Goal: Information Seeking & Learning: Learn about a topic

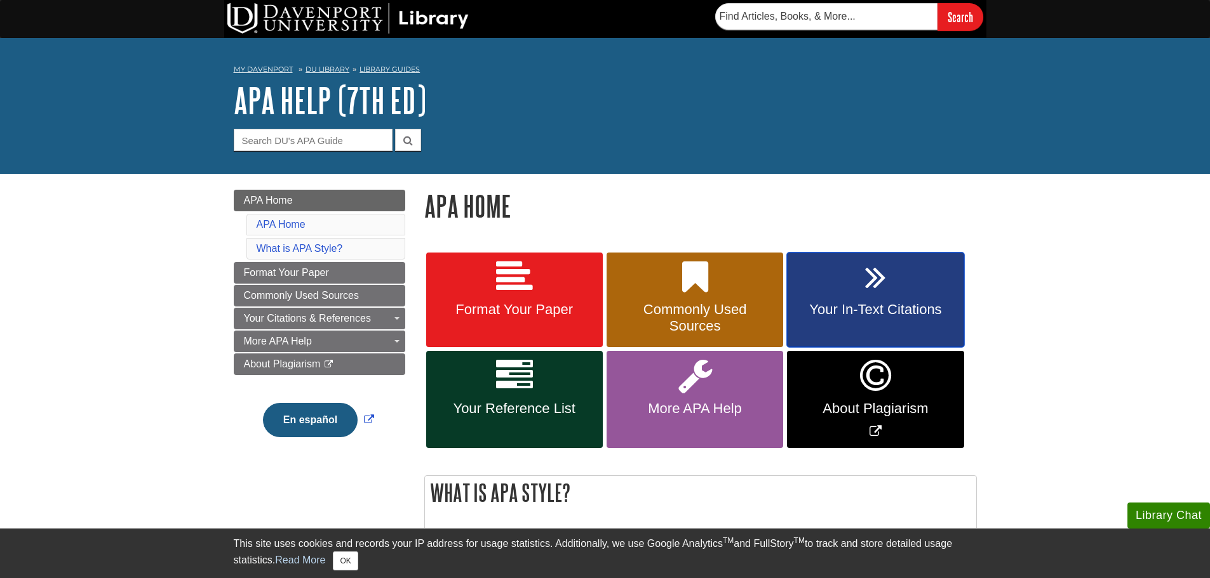
click at [836, 286] on link "Your In-Text Citations" at bounding box center [875, 300] width 177 height 95
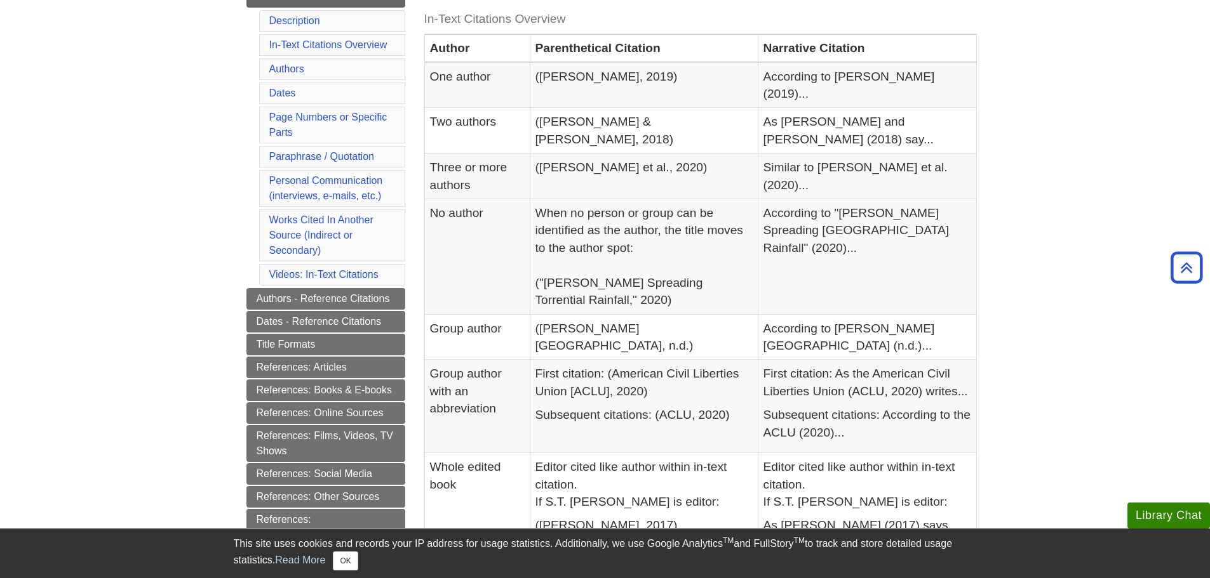
scroll to position [317, 0]
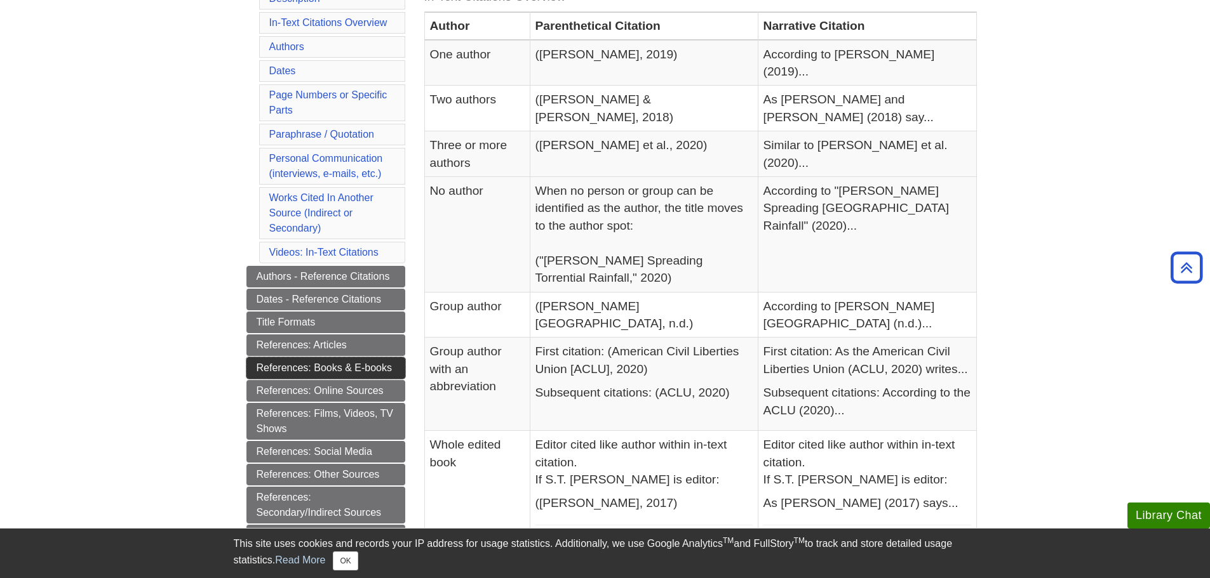
click at [326, 368] on link "References: Books & E-books" at bounding box center [325, 368] width 159 height 22
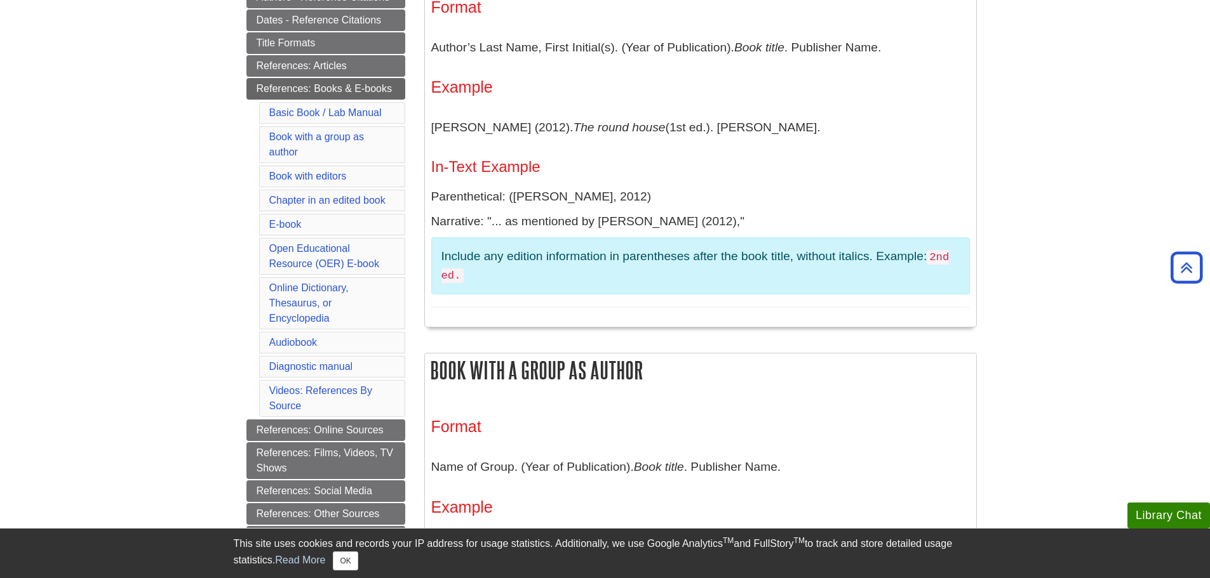
scroll to position [127, 0]
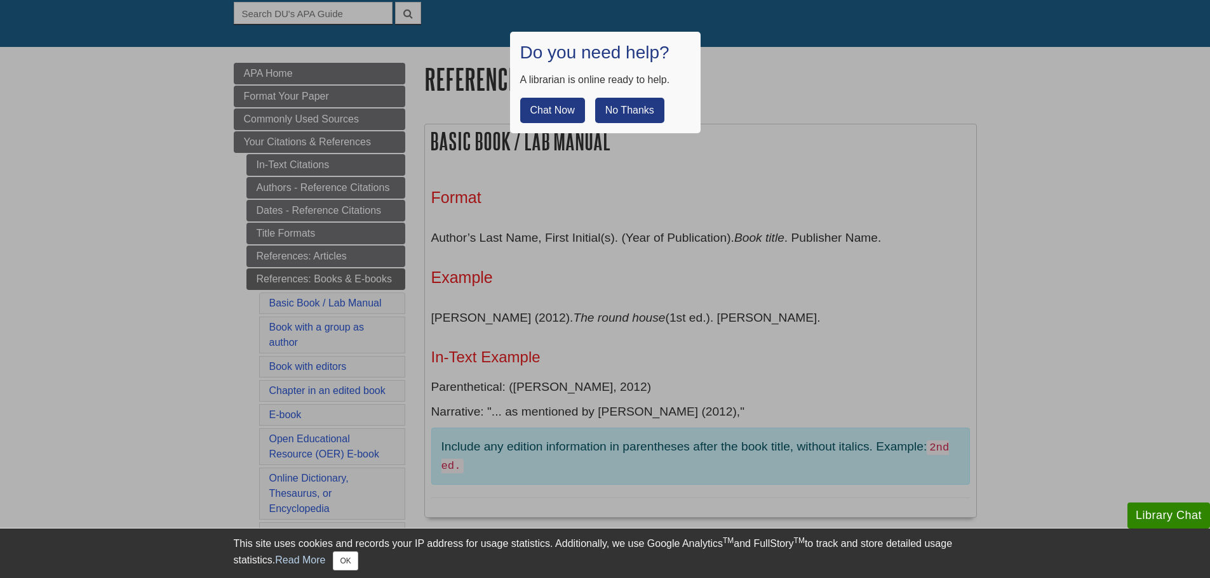
click at [619, 110] on button "No Thanks" at bounding box center [629, 110] width 69 height 25
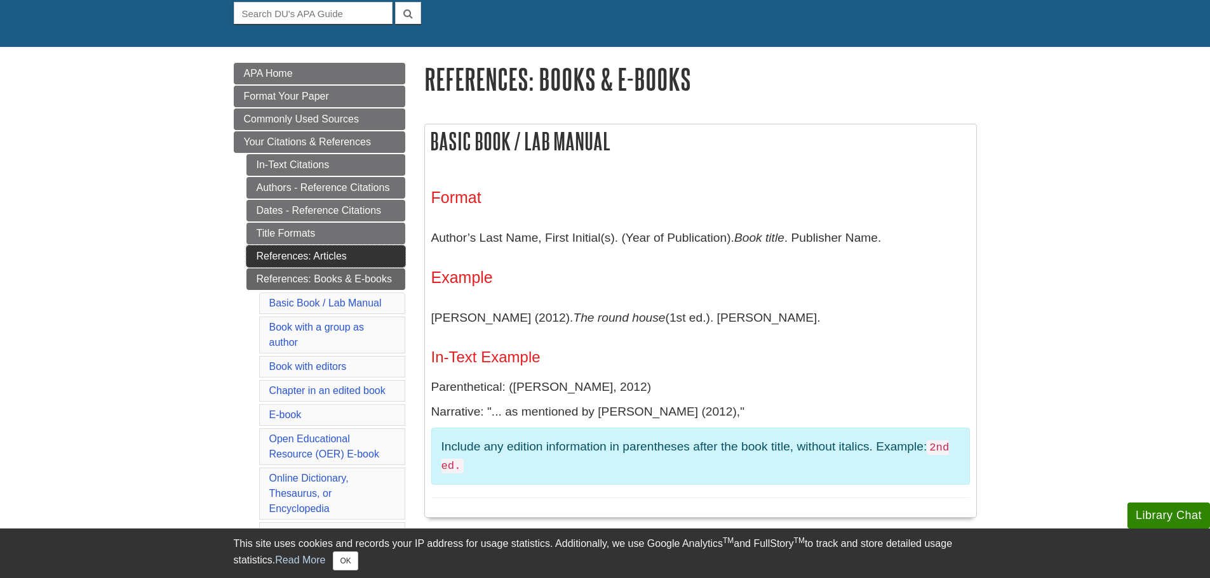
click at [316, 257] on link "References: Articles" at bounding box center [325, 257] width 159 height 22
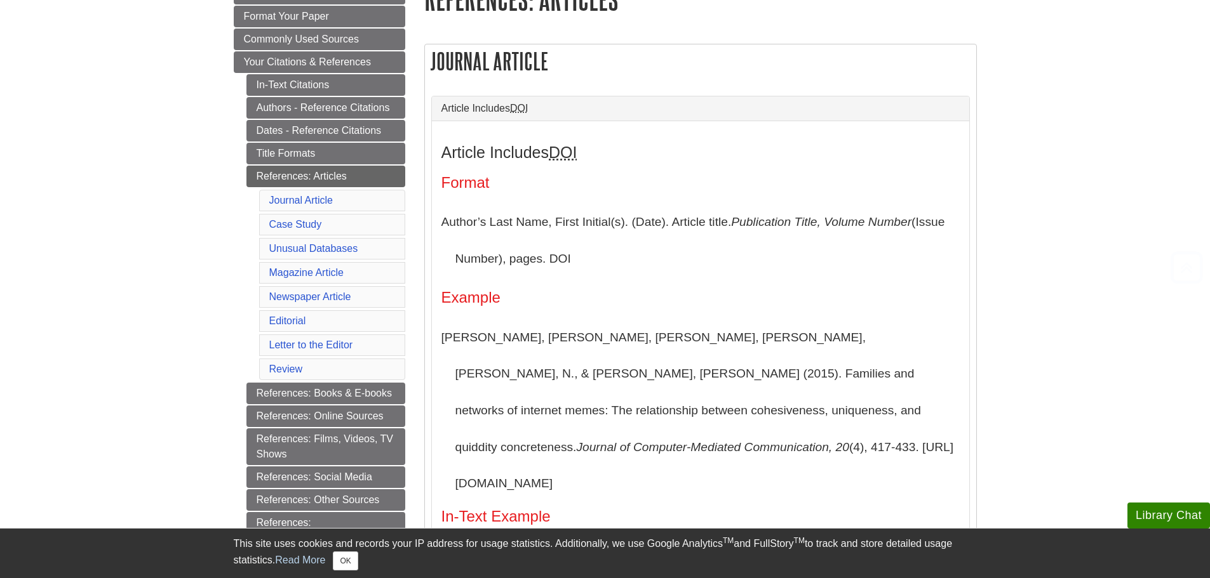
scroll to position [254, 0]
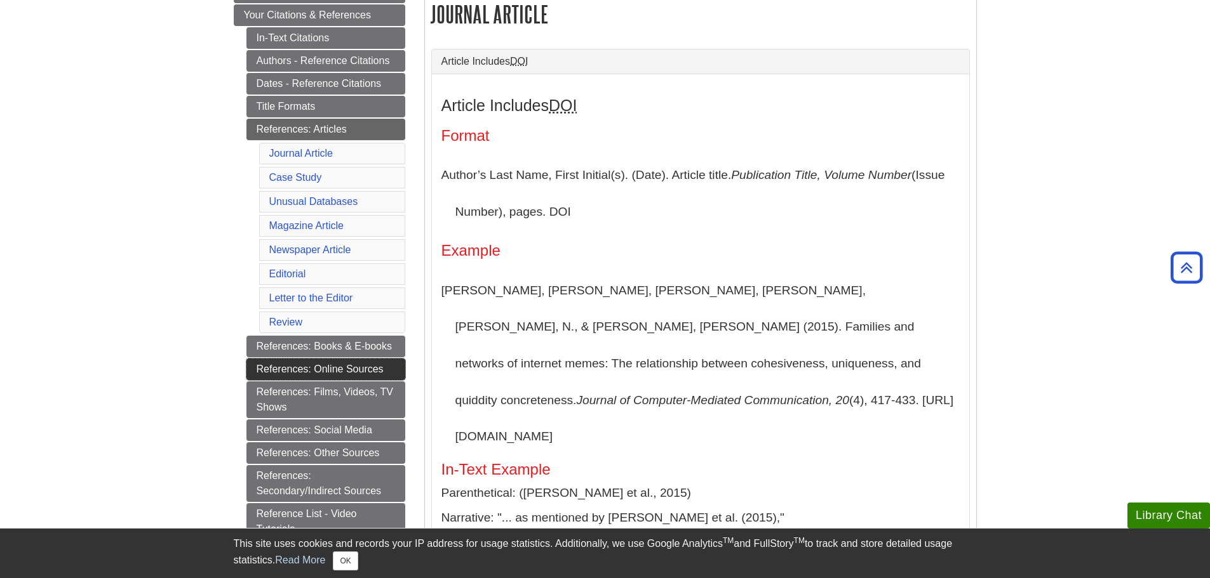
click at [318, 364] on link "References: Online Sources" at bounding box center [325, 370] width 159 height 22
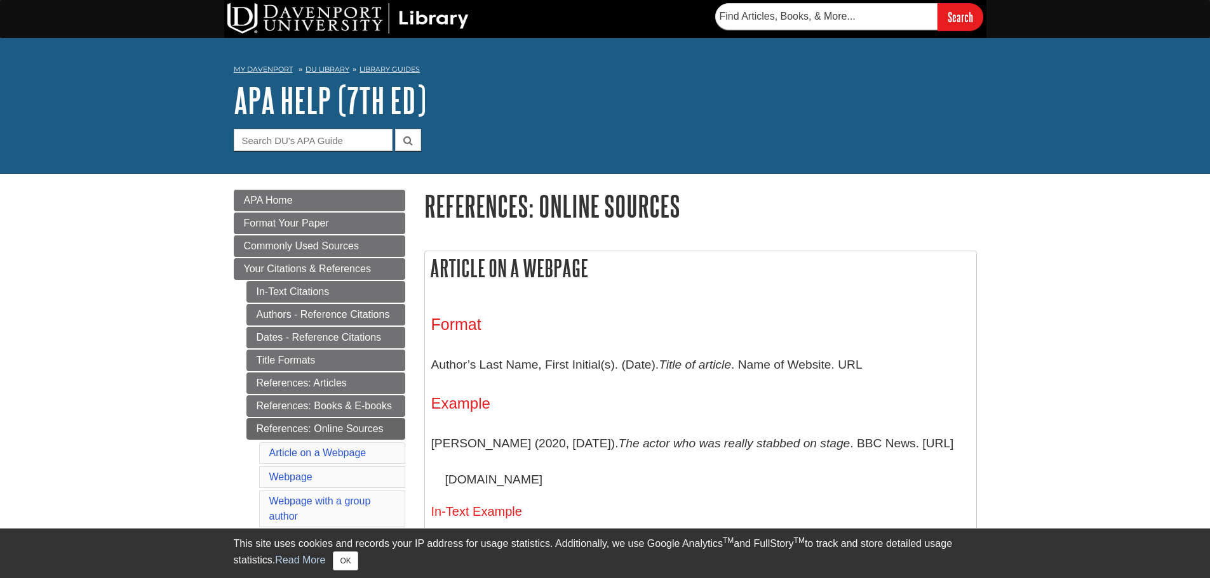
scroll to position [190, 0]
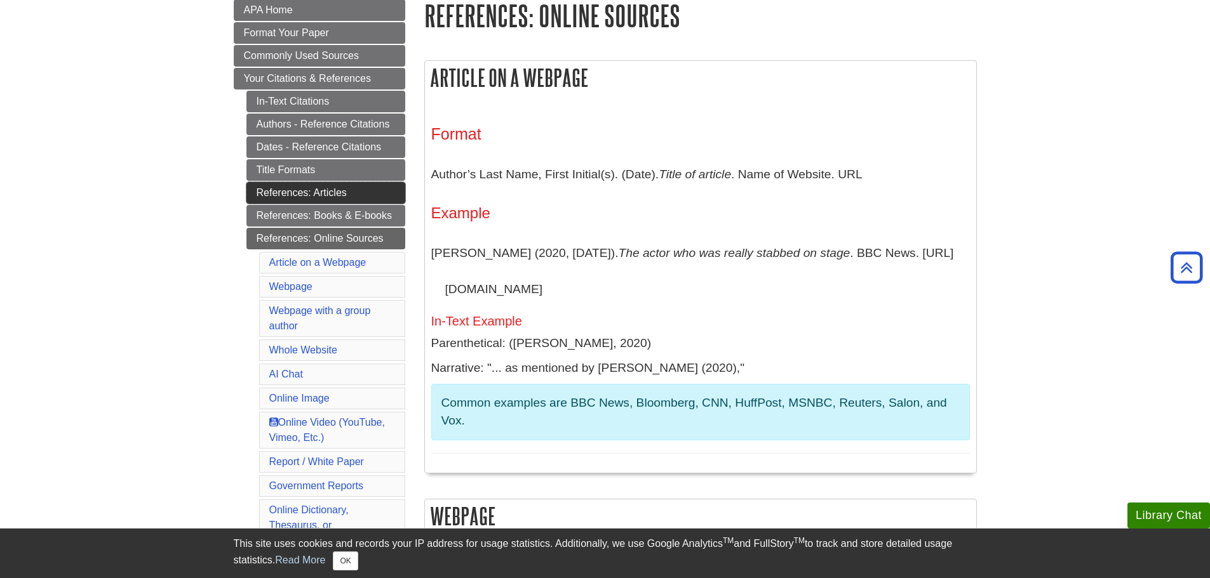
click at [280, 186] on link "References: Articles" at bounding box center [325, 193] width 159 height 22
